Goal: Information Seeking & Learning: Learn about a topic

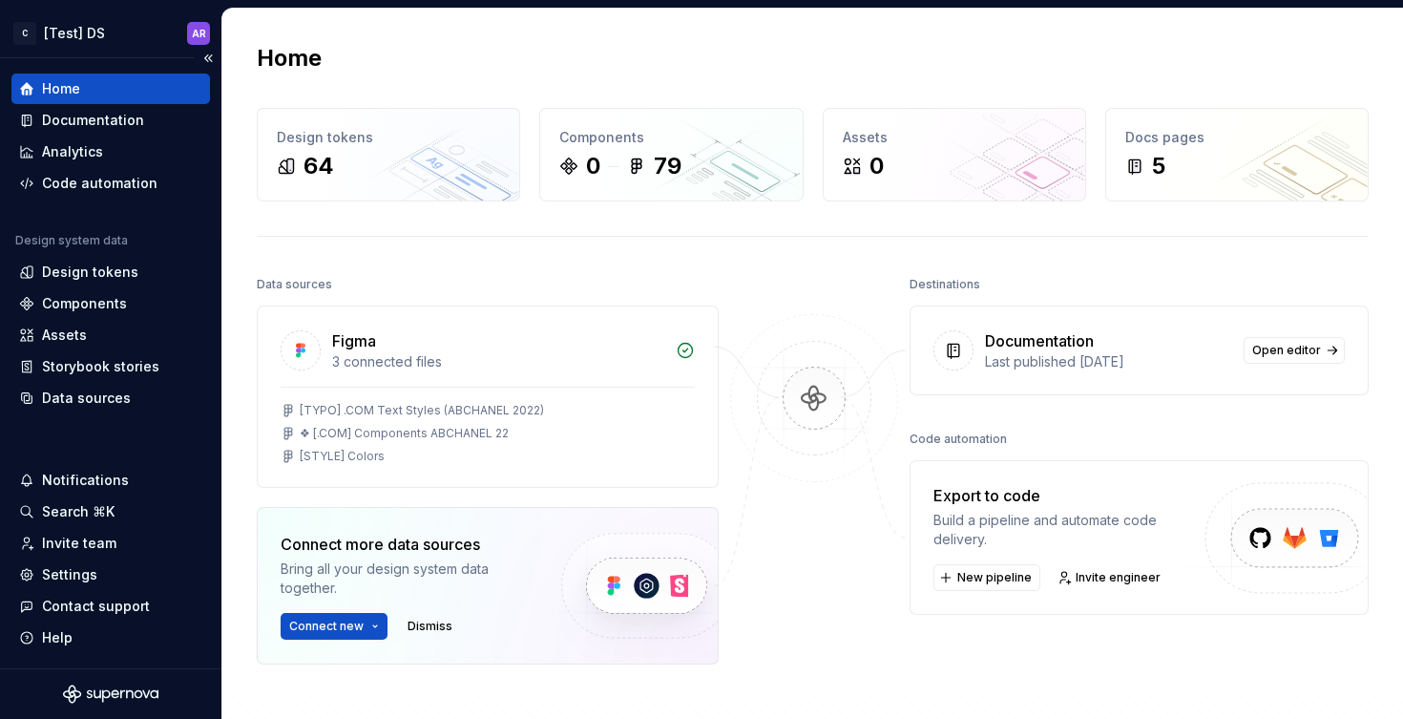
click at [154, 92] on div "Home" at bounding box center [110, 88] width 183 height 19
click at [654, 173] on div "79" at bounding box center [668, 166] width 28 height 31
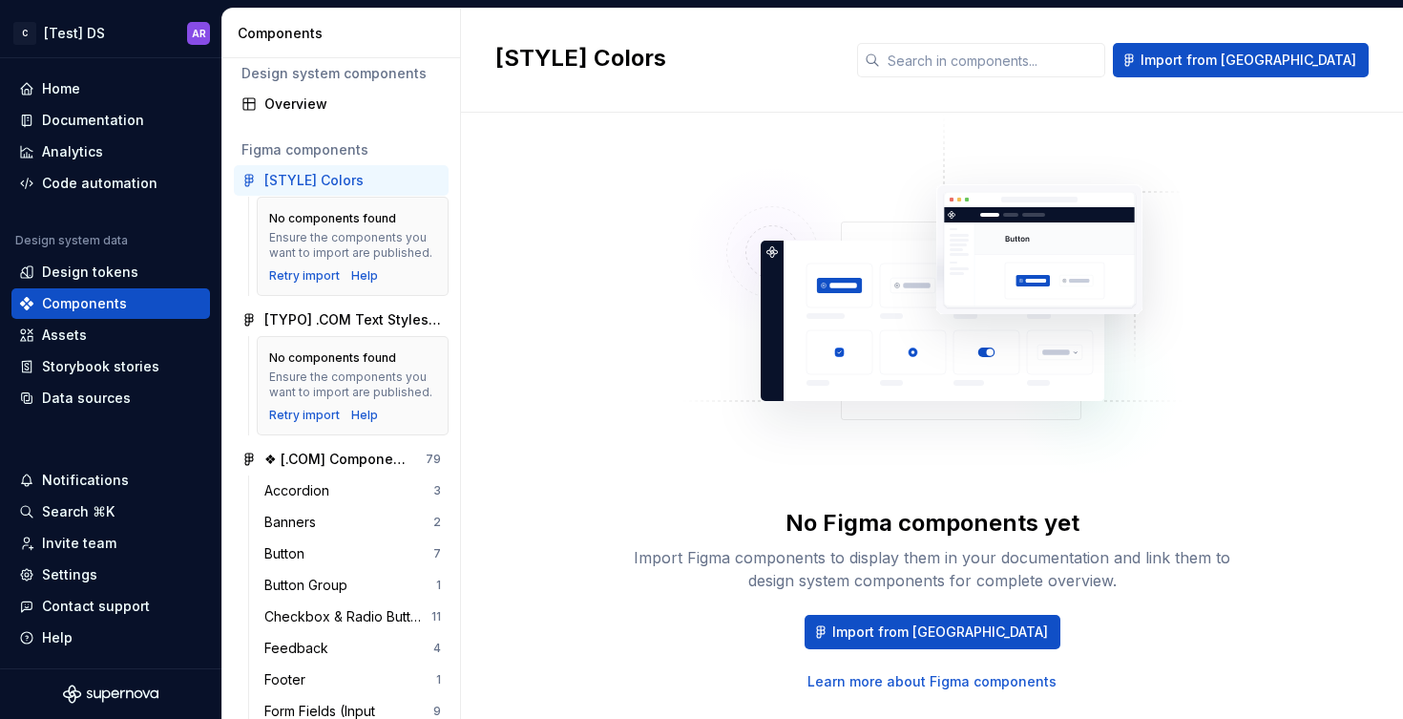
scroll to position [12, 0]
click at [304, 468] on div "❖ [.COM] Components ABCHANEL 22" at bounding box center [335, 458] width 142 height 19
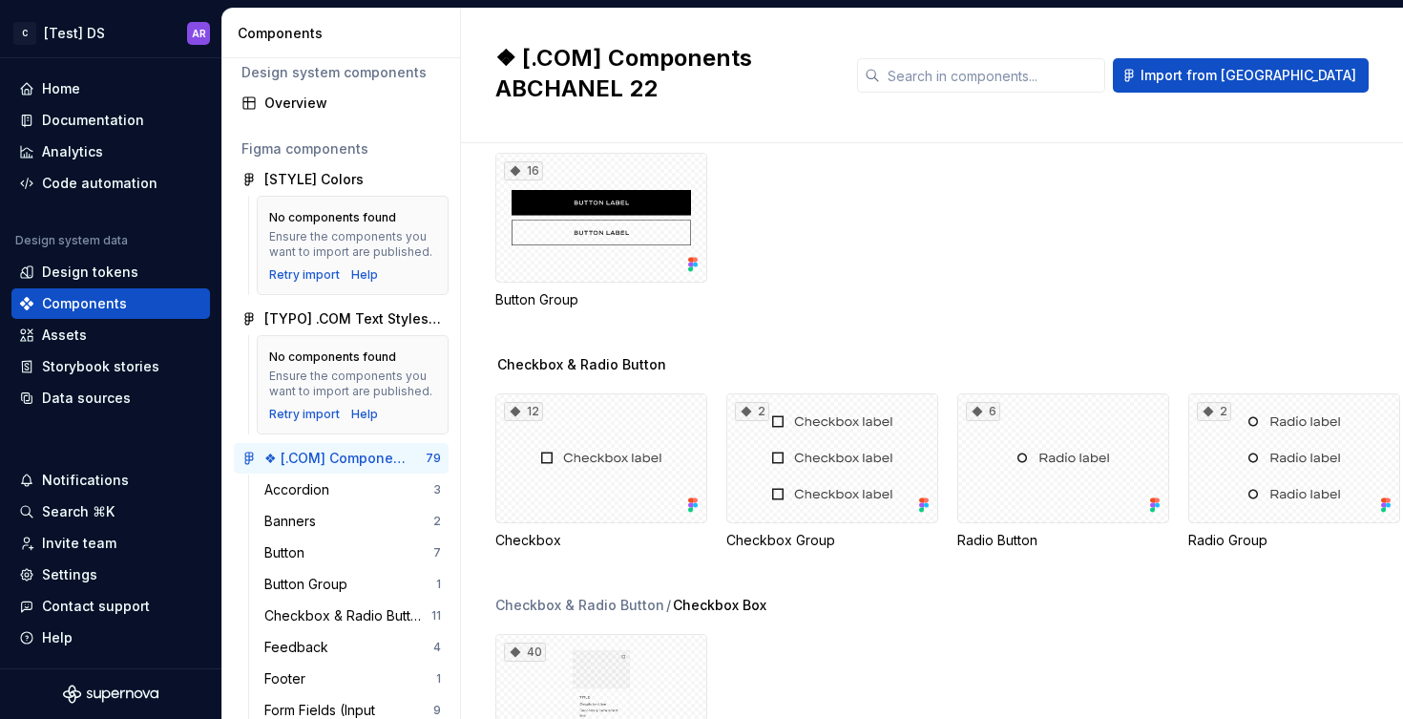
scroll to position [1260, 0]
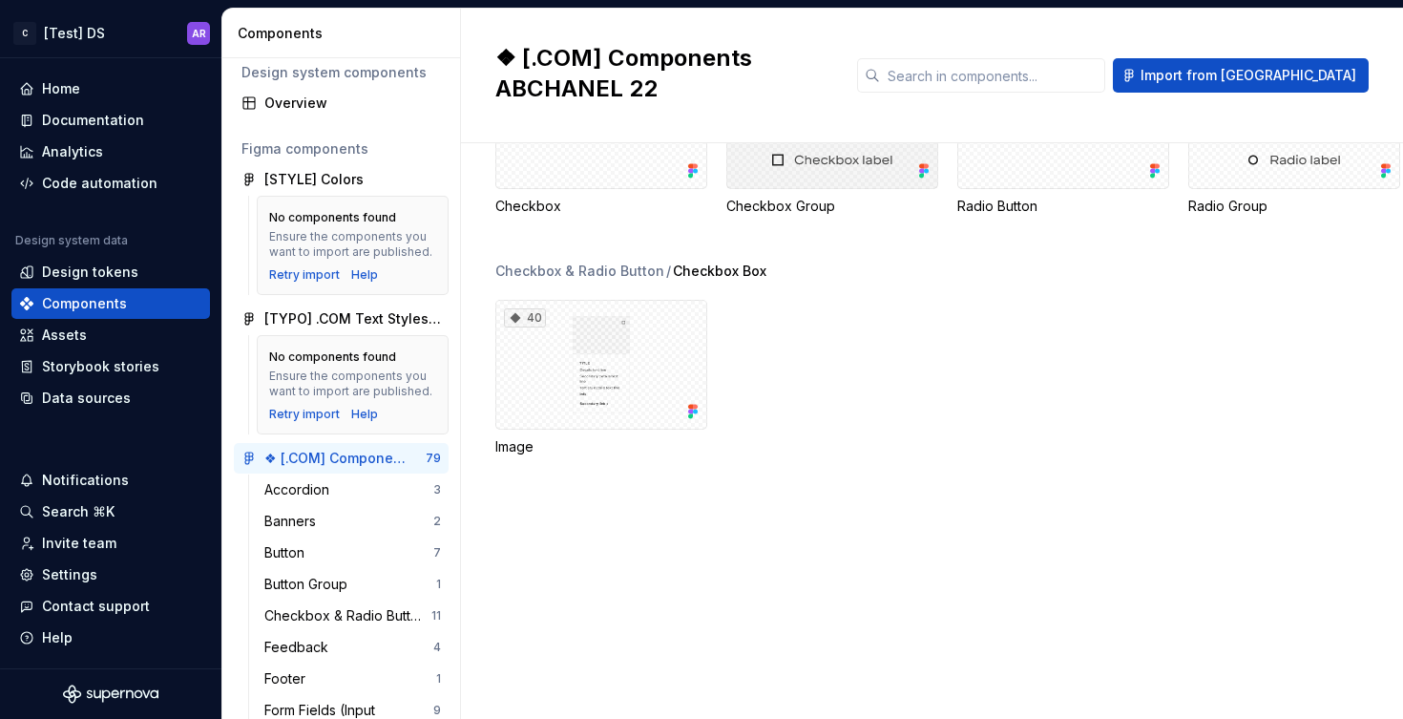
click at [802, 189] on div "2" at bounding box center [832, 124] width 212 height 130
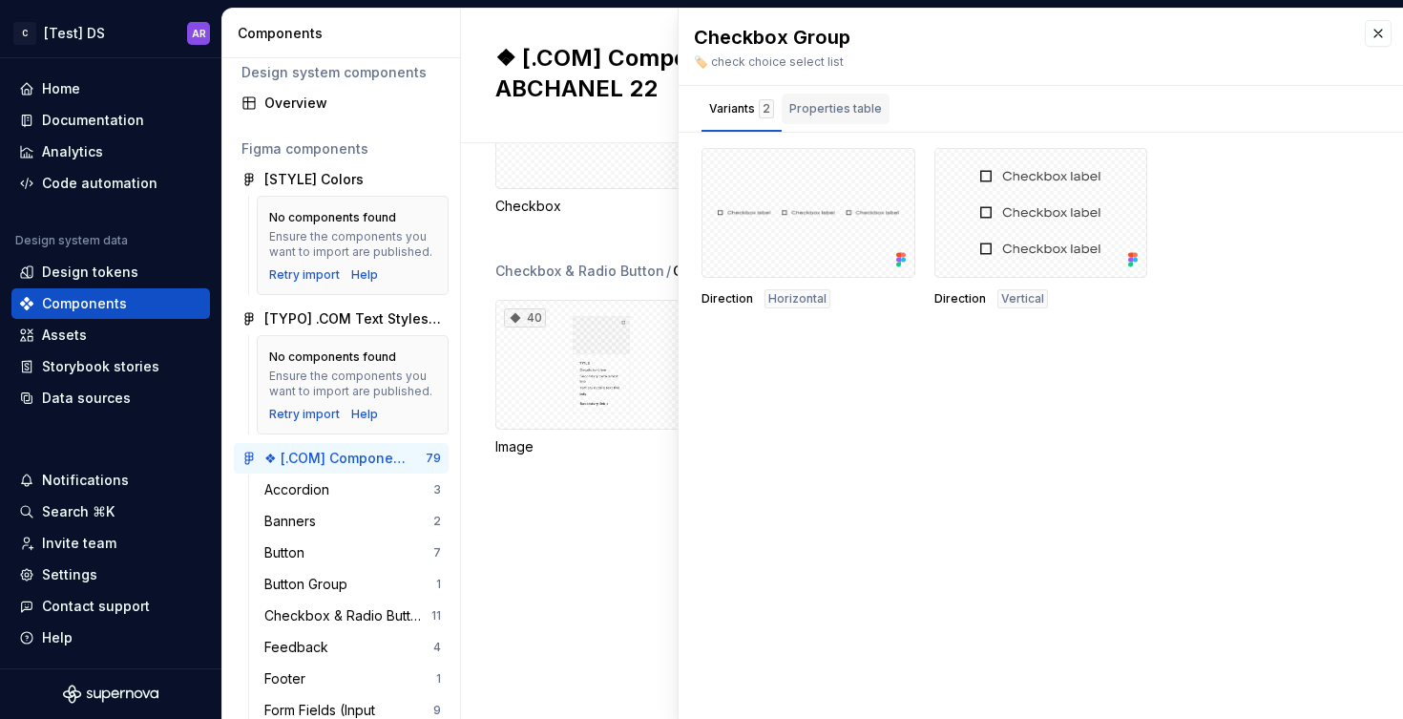
click at [837, 122] on div "Properties table" at bounding box center [836, 109] width 108 height 31
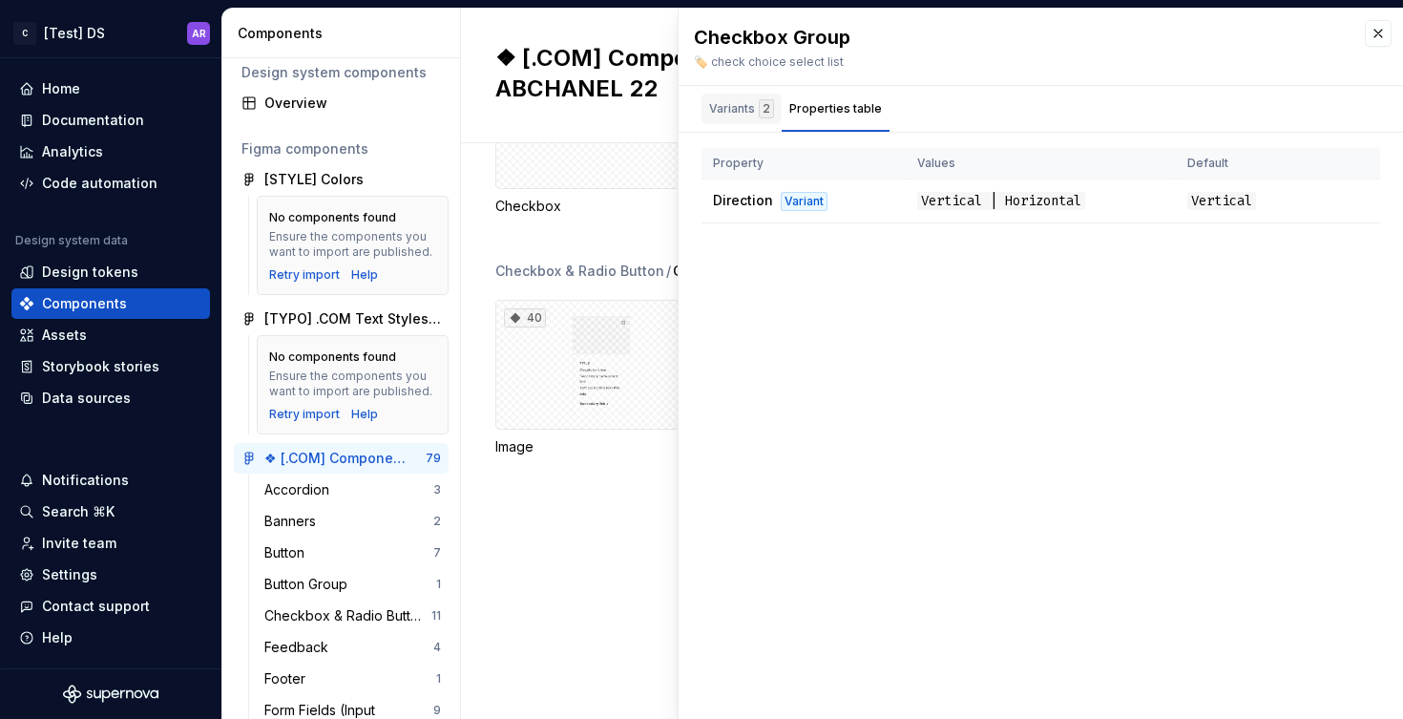
click at [706, 111] on div "Variants 2" at bounding box center [742, 109] width 80 height 31
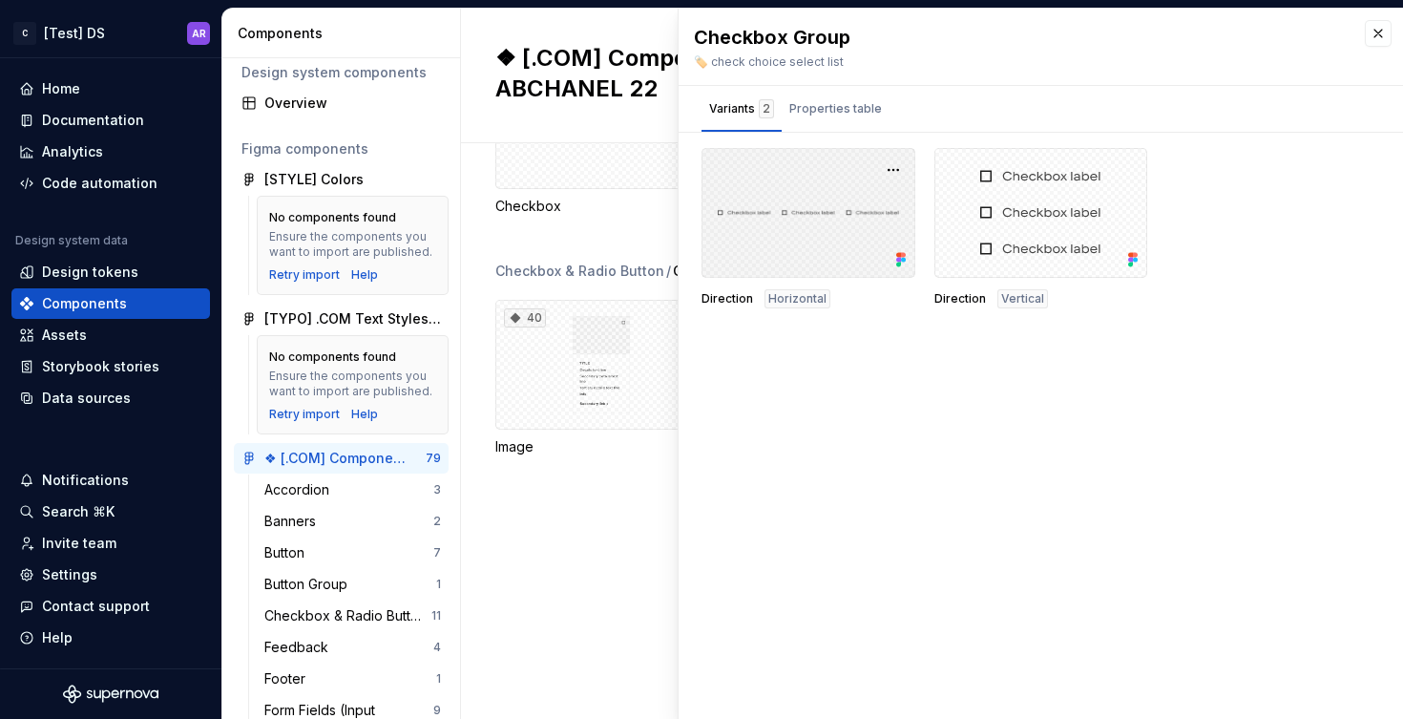
click at [796, 263] on div at bounding box center [809, 213] width 214 height 130
click at [798, 295] on span "Horizontal" at bounding box center [797, 298] width 58 height 15
click at [822, 233] on div at bounding box center [809, 213] width 214 height 130
click at [899, 169] on button "button" at bounding box center [893, 170] width 27 height 27
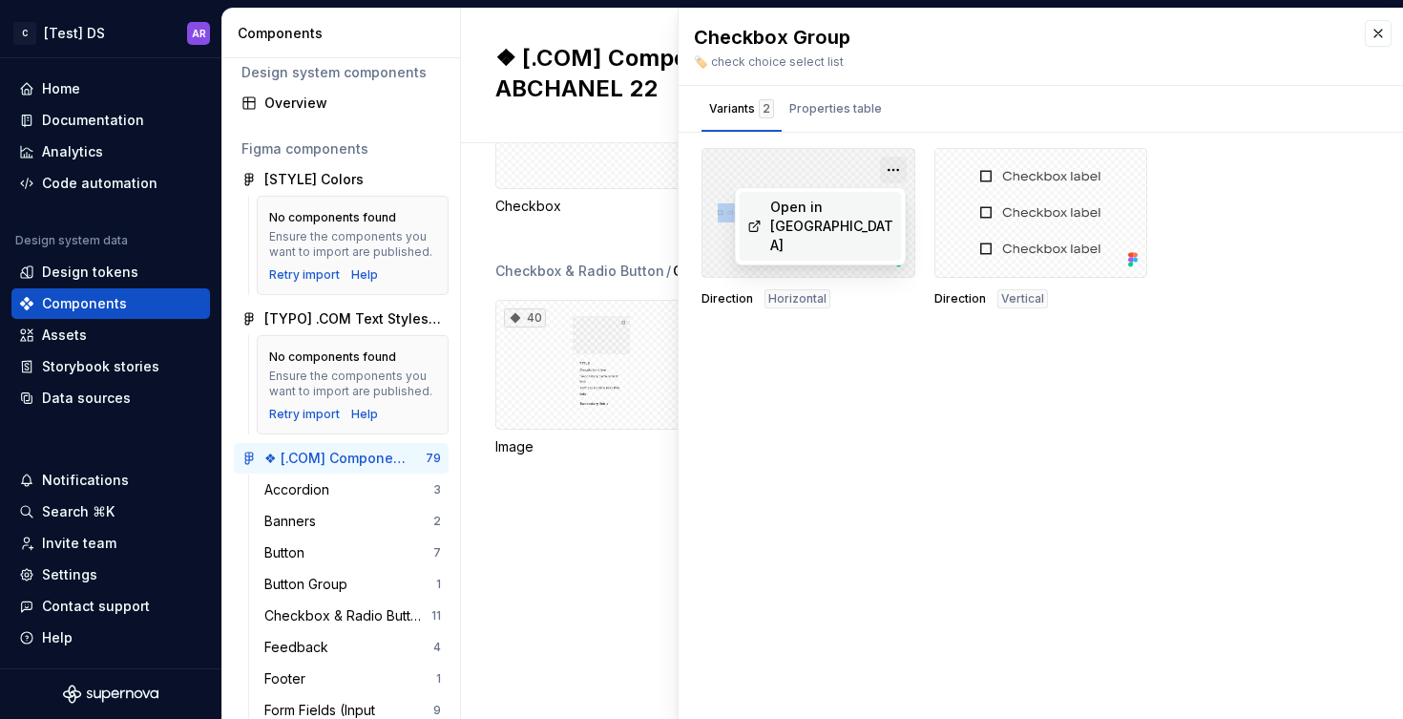
click at [899, 169] on button "button" at bounding box center [893, 170] width 27 height 27
click at [469, 163] on div "Button 32 Button 30 Icon Button 2 Live Chat Floating Button 6 Payment Button Pl…" at bounding box center [932, 431] width 942 height 576
click at [516, 189] on div "12" at bounding box center [601, 124] width 212 height 130
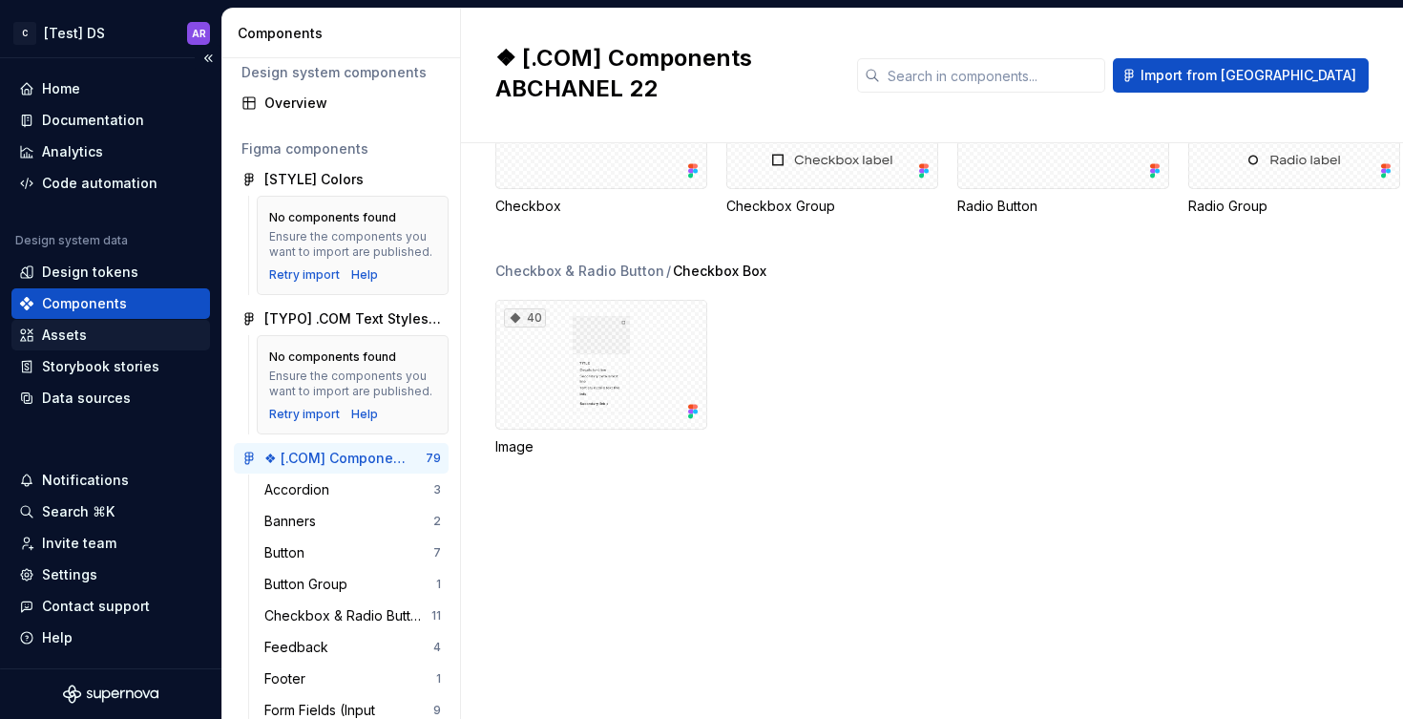
click at [69, 333] on div "Assets" at bounding box center [64, 335] width 45 height 19
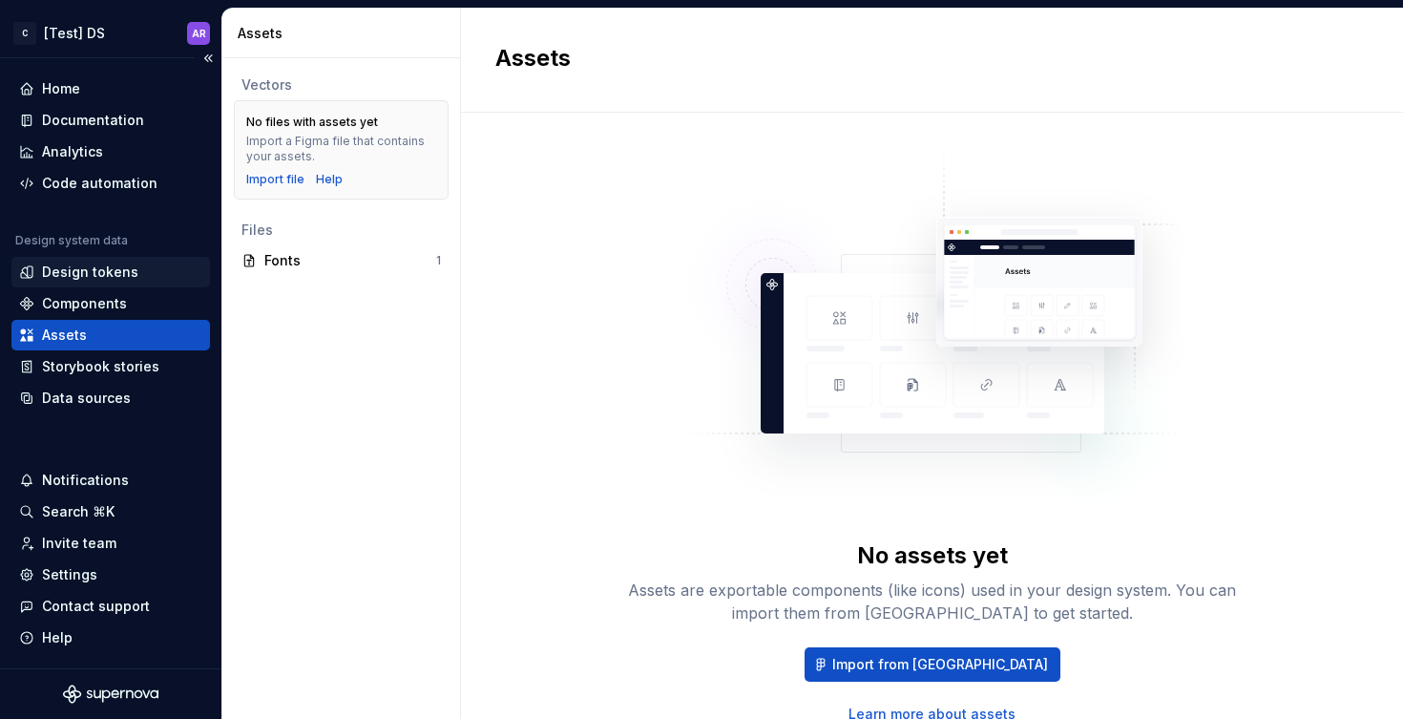
click at [135, 276] on div "Design tokens" at bounding box center [110, 272] width 183 height 19
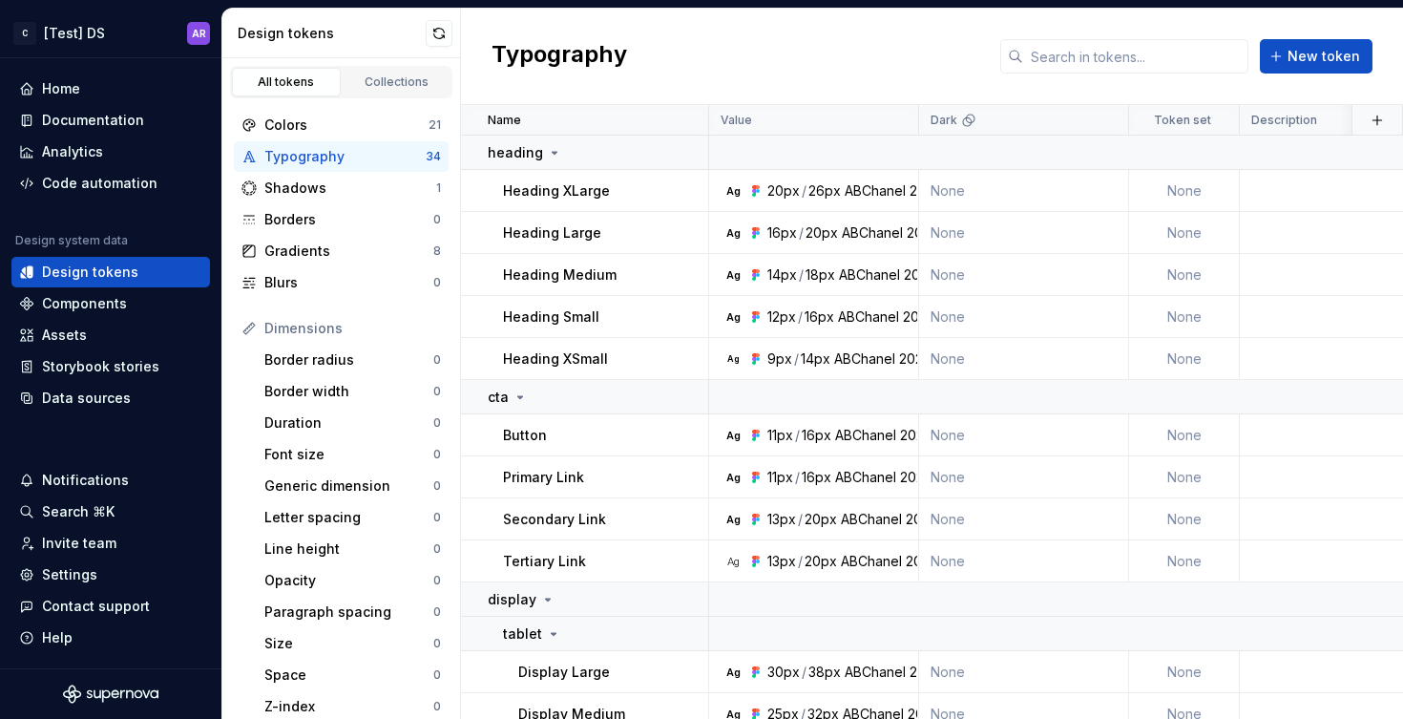
click at [903, 55] on div "Typography New token" at bounding box center [932, 57] width 942 height 96
